Goal: Task Accomplishment & Management: Complete application form

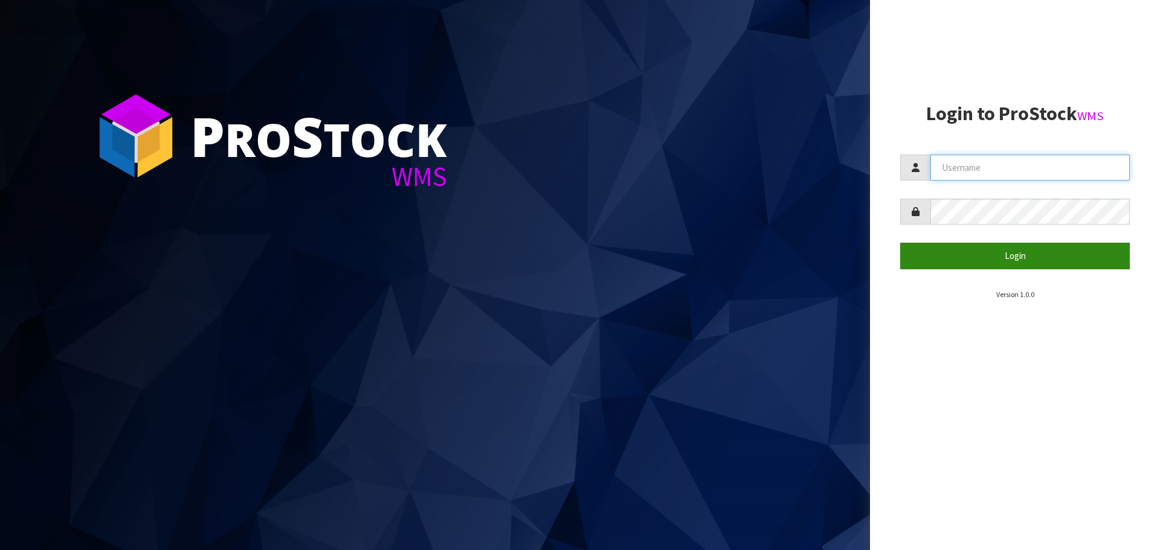
type input "[PERSON_NAME][EMAIL_ADDRESS][DOMAIN_NAME]"
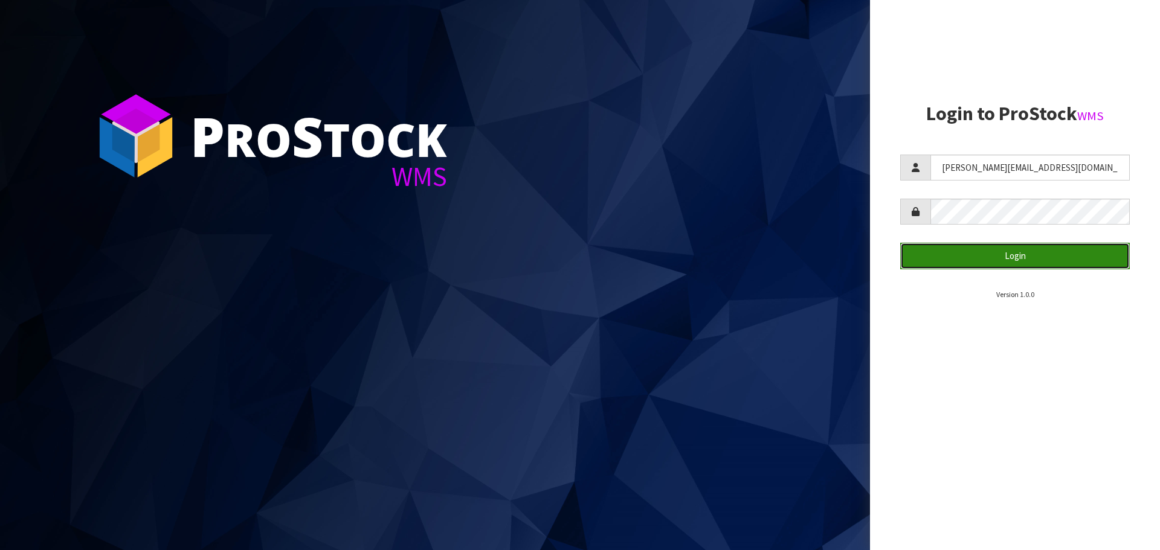
click at [1076, 251] on button "Login" at bounding box center [1015, 256] width 230 height 26
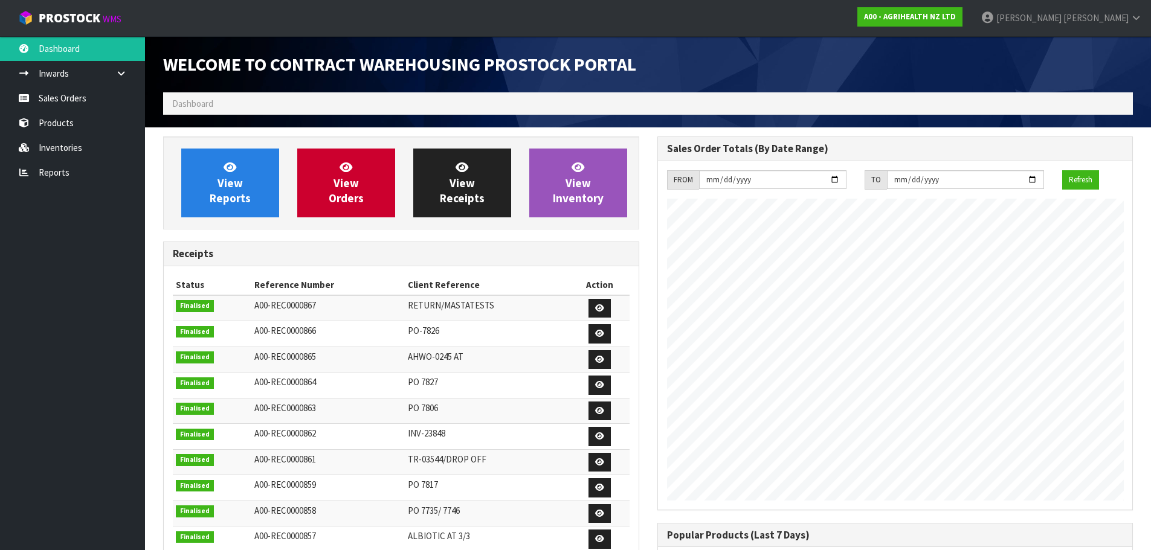
scroll to position [670, 493]
drag, startPoint x: 99, startPoint y: 98, endPoint x: 132, endPoint y: 98, distance: 32.6
click at [99, 98] on link "Sales Orders" at bounding box center [72, 98] width 145 height 25
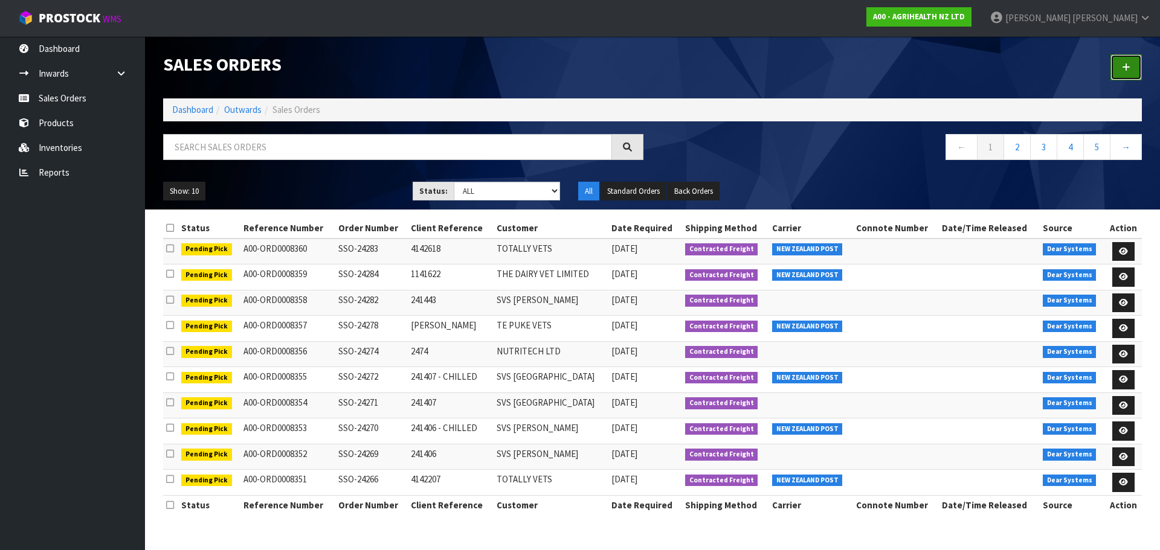
click at [1127, 63] on icon at bounding box center [1126, 67] width 8 height 9
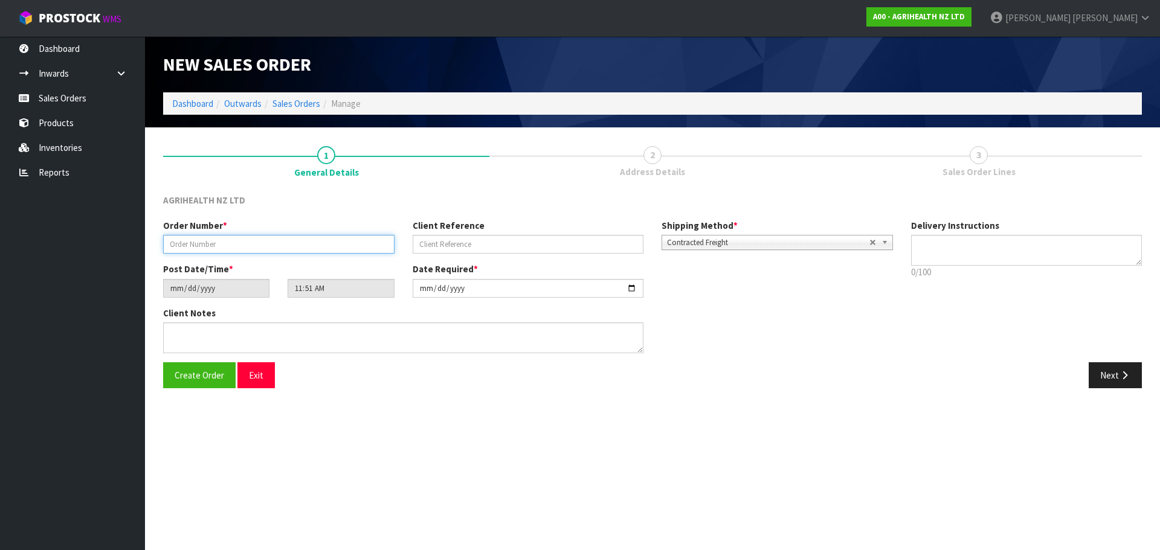
click at [211, 243] on input "text" at bounding box center [278, 244] width 231 height 19
type input "TR-03586"
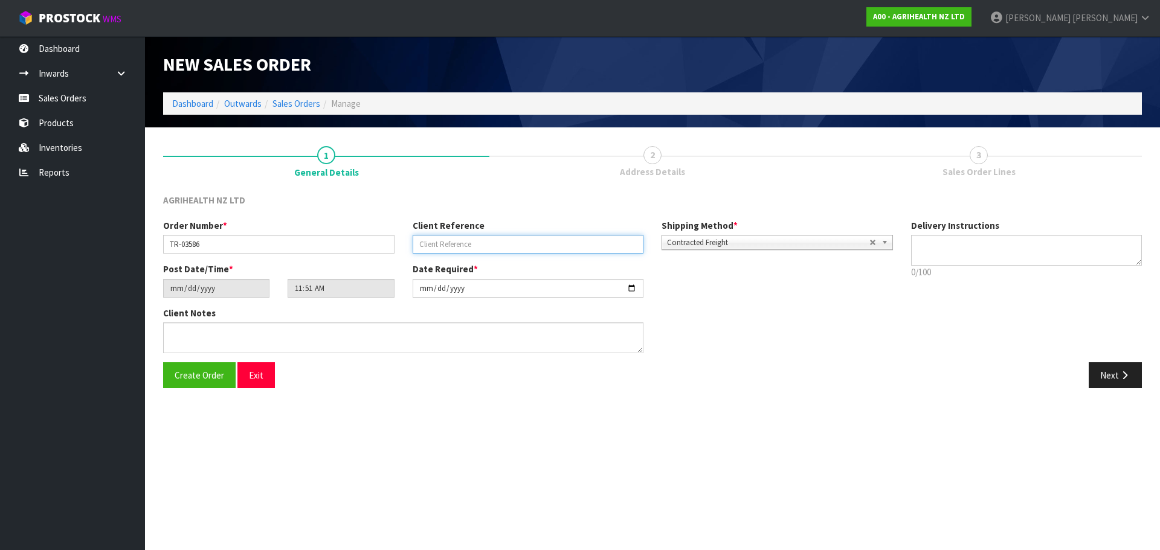
click at [480, 240] on input "text" at bounding box center [528, 244] width 231 height 19
type input "CAR STOCK [PERSON_NAME]"
click at [180, 372] on span "Create Order" at bounding box center [200, 375] width 50 height 11
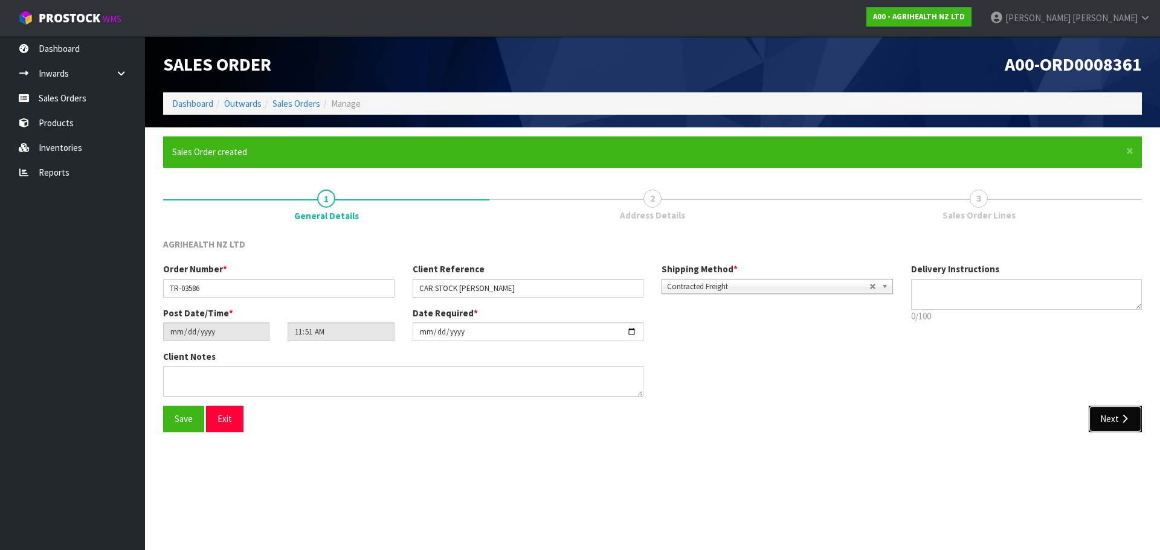
click at [1114, 424] on button "Next" at bounding box center [1114, 419] width 53 height 26
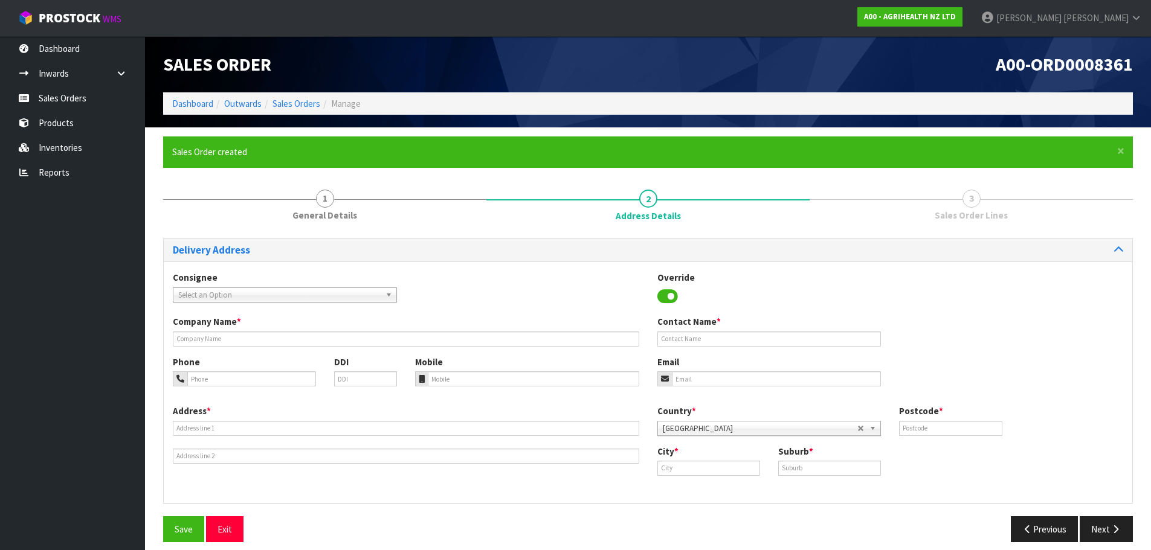
click at [270, 297] on span "Select an Option" at bounding box center [279, 295] width 202 height 14
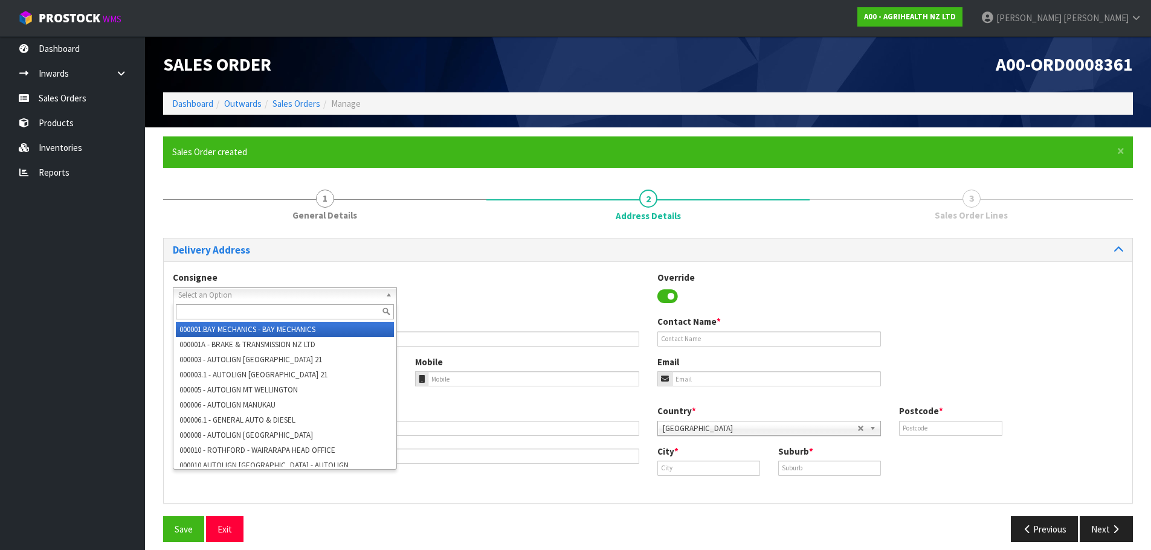
type input "a"
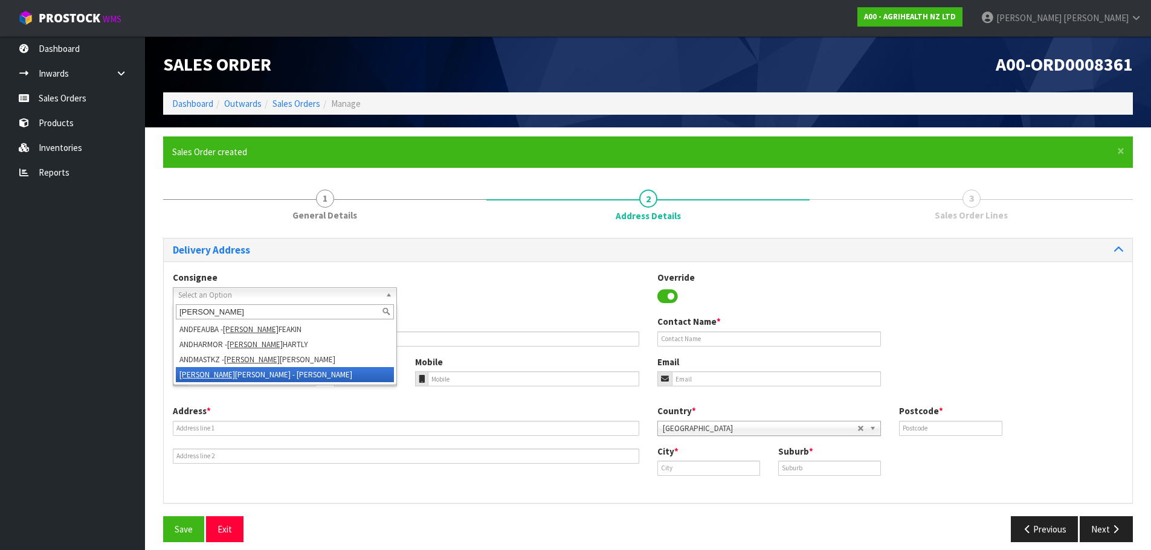
type input "[PERSON_NAME]"
click at [310, 373] on li "[PERSON_NAME] - [PERSON_NAME]" at bounding box center [285, 374] width 218 height 15
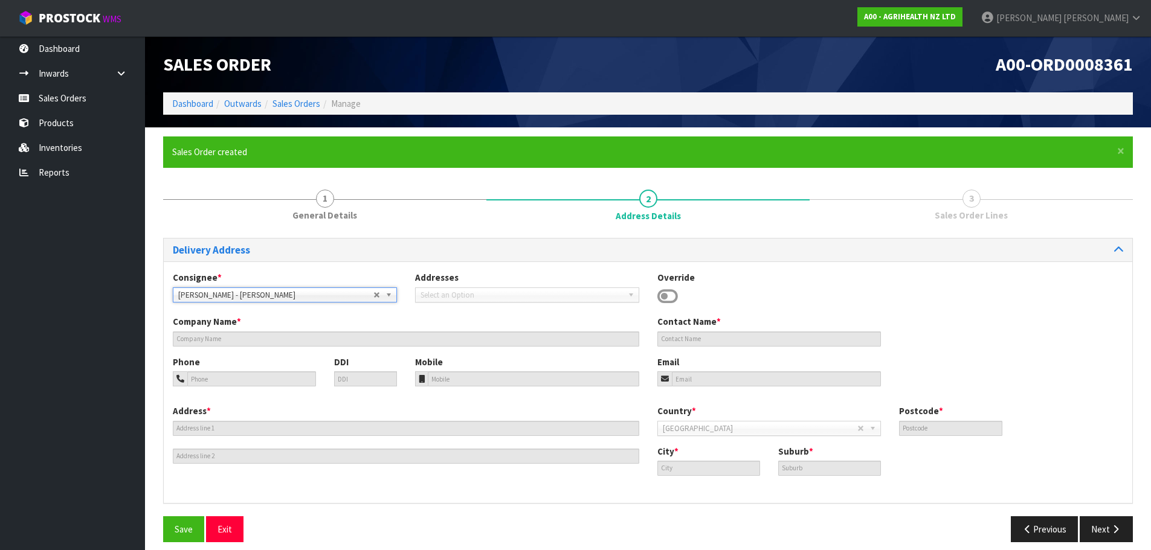
type input "[PERSON_NAME]"
type input "02102867363"
type input "[STREET_ADDRESS]"
type input "5810"
type input "Masterton"
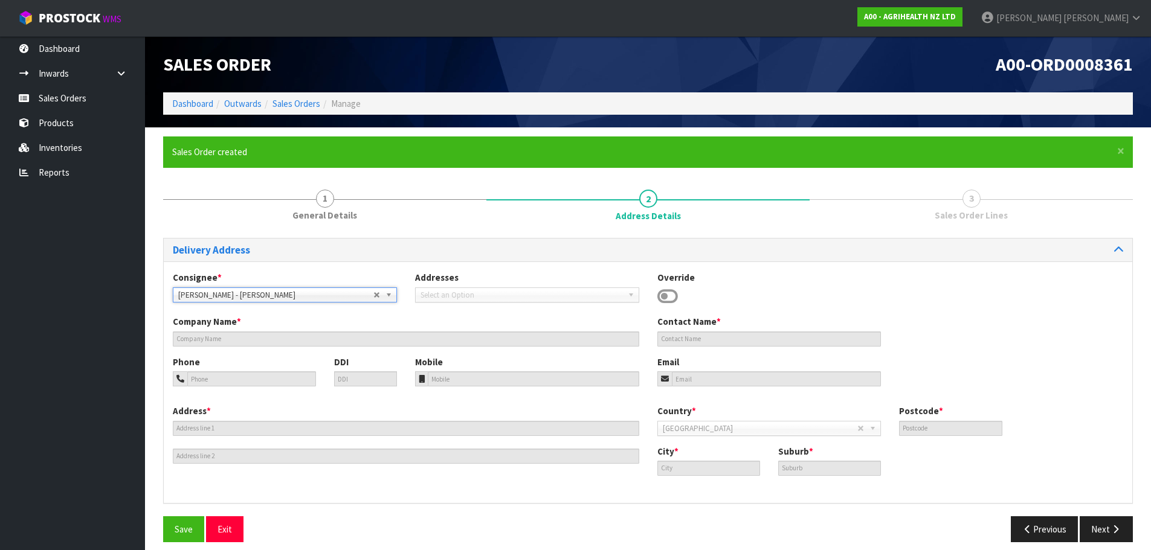
type input "LANSDOWNE"
click at [175, 529] on span "Save" at bounding box center [184, 529] width 18 height 11
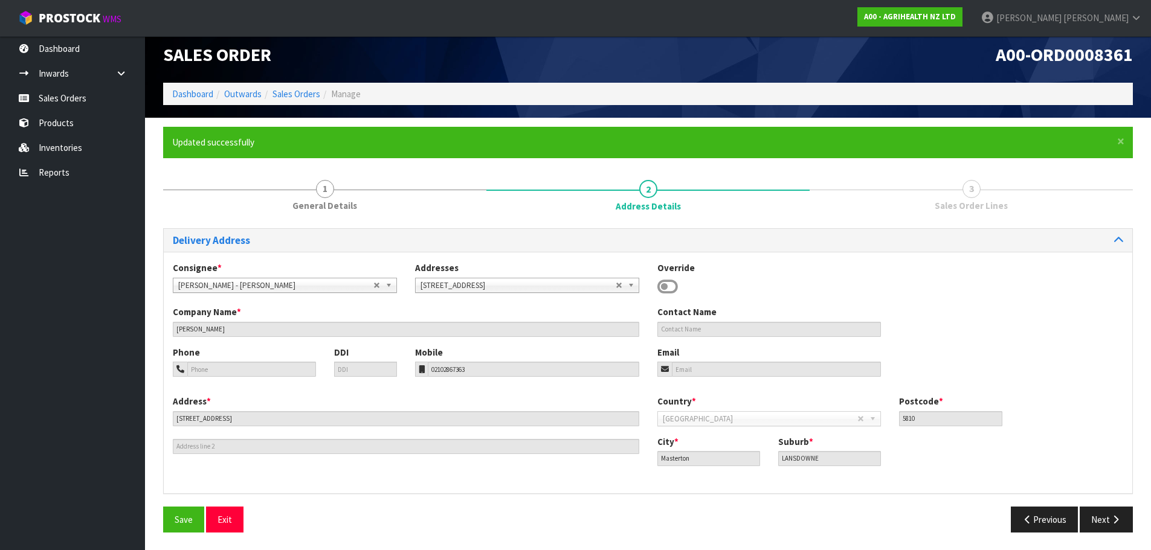
scroll to position [10, 0]
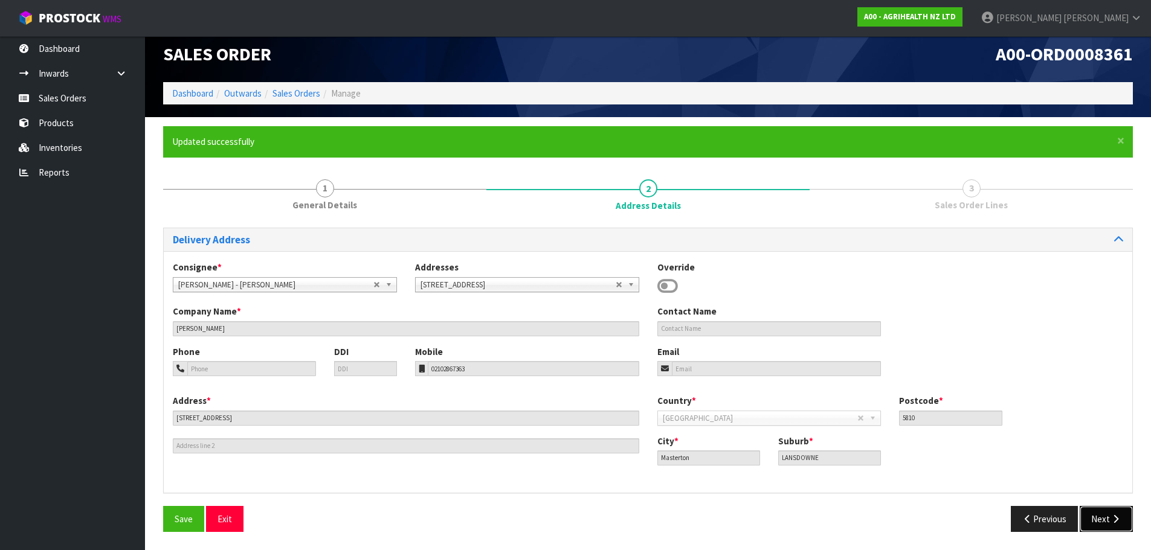
click at [1098, 523] on button "Next" at bounding box center [1105, 519] width 53 height 26
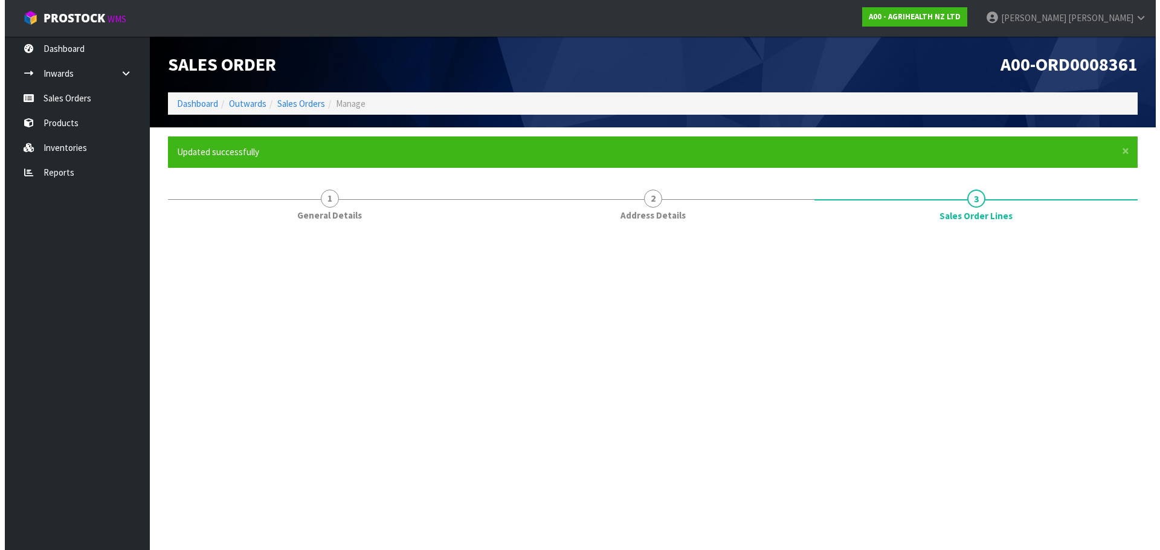
scroll to position [0, 0]
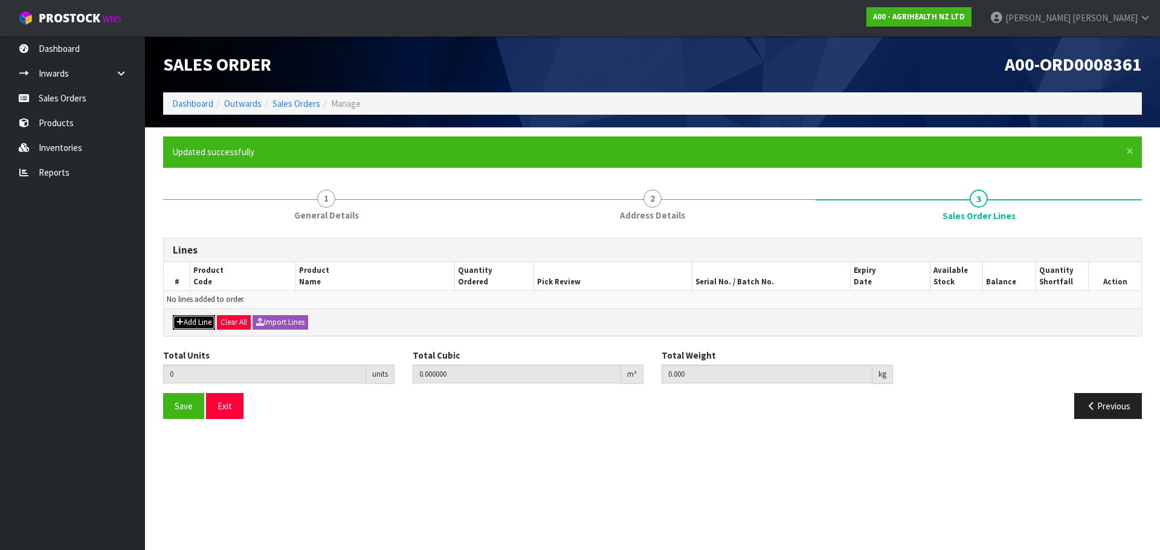
click at [189, 315] on button "Add Line" at bounding box center [194, 322] width 42 height 14
type input "0"
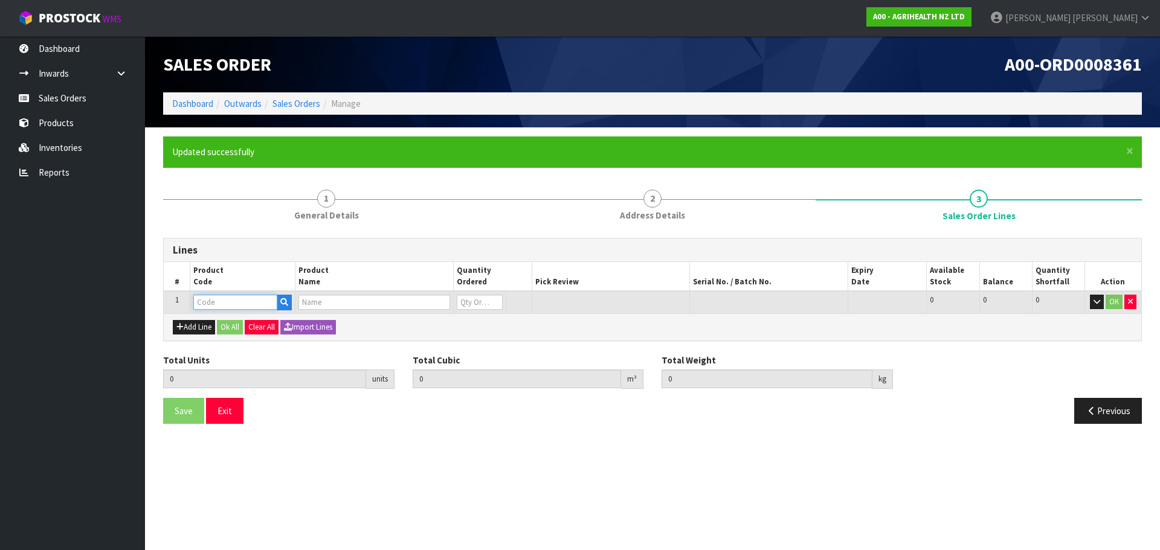
click at [210, 300] on input "text" at bounding box center [235, 302] width 84 height 15
type input "9003"
type input "0.000000"
type input "0.000"
type input "MASTATEST LAPBOX G3"
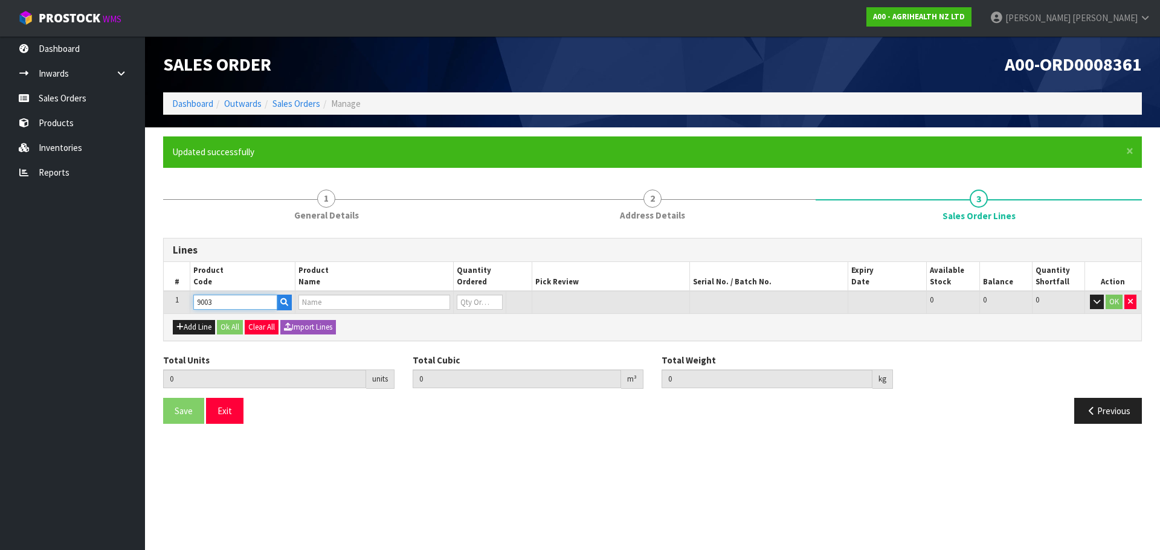
type input "0"
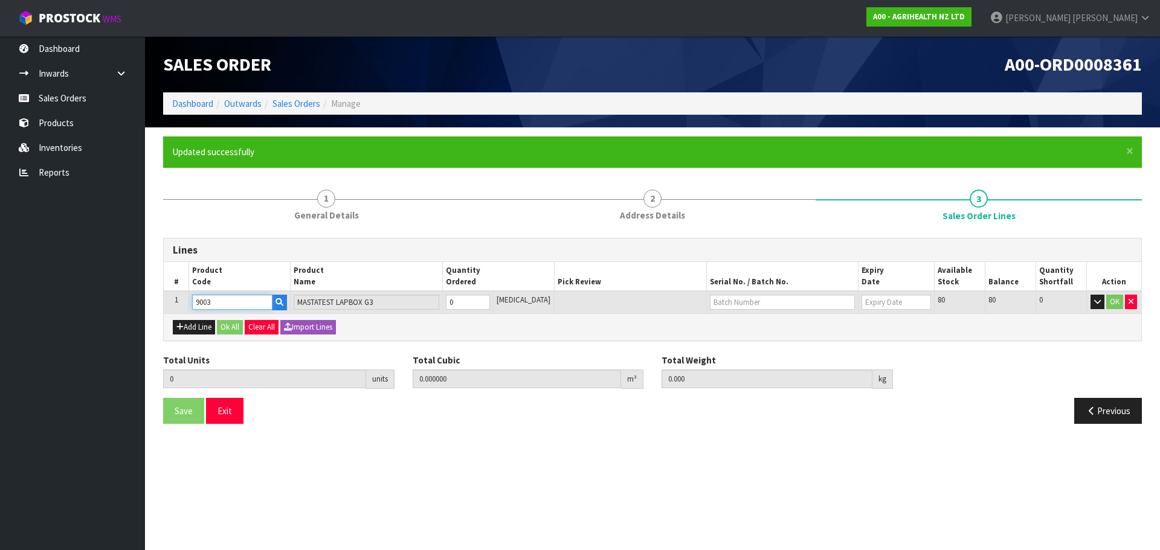
type input "9003"
type input "1"
type input "0.01863"
type input "3.08"
type input "1"
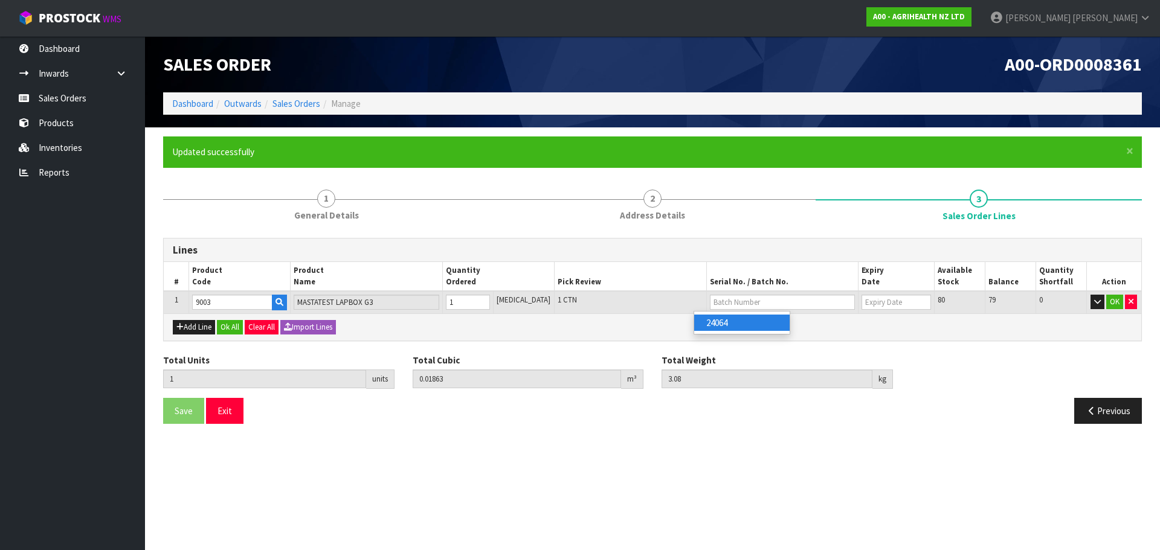
click at [762, 323] on link "24064" at bounding box center [741, 323] width 95 height 16
type input "24064"
type input "[DATE]"
click at [238, 328] on button "Ok All" at bounding box center [230, 327] width 26 height 14
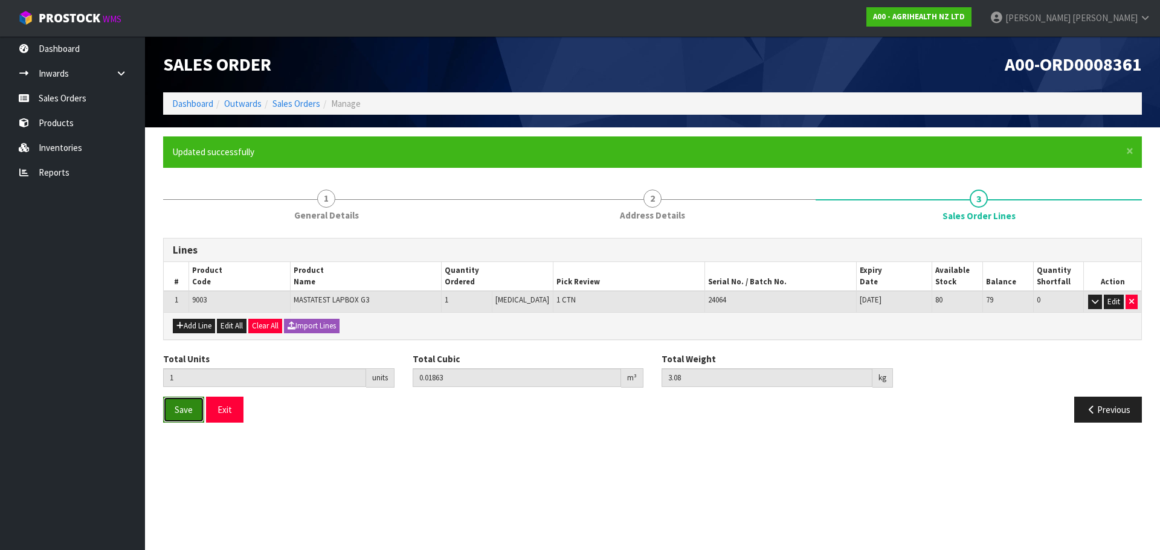
click at [175, 414] on span "Save" at bounding box center [184, 409] width 18 height 11
click at [309, 102] on link "Sales Orders" at bounding box center [296, 103] width 48 height 11
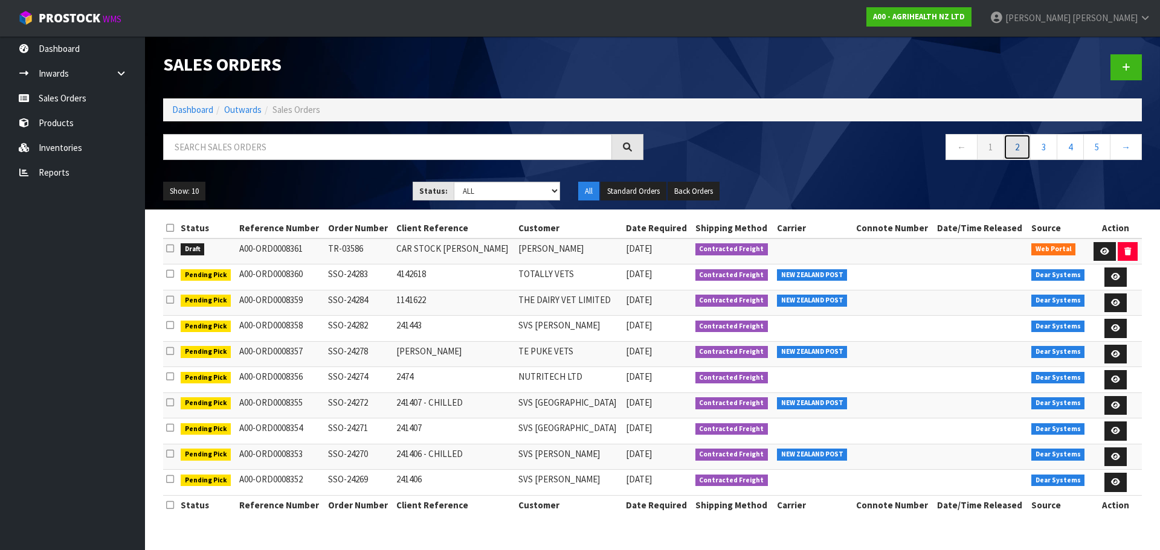
click at [1017, 149] on link "2" at bounding box center [1016, 147] width 27 height 26
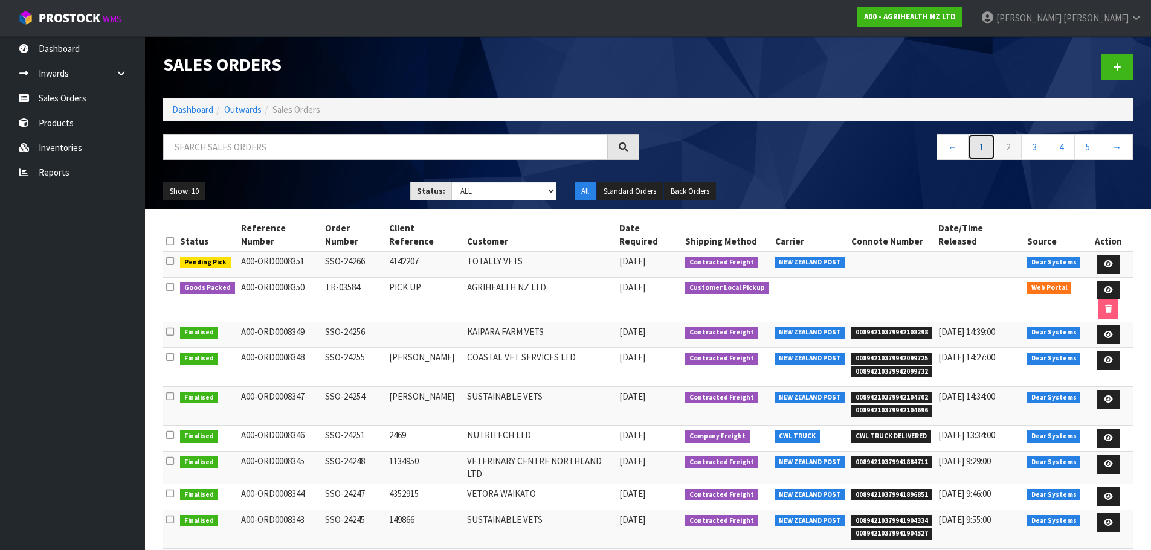
click at [984, 149] on link "1" at bounding box center [981, 147] width 27 height 26
